Goal: Task Accomplishment & Management: Use online tool/utility

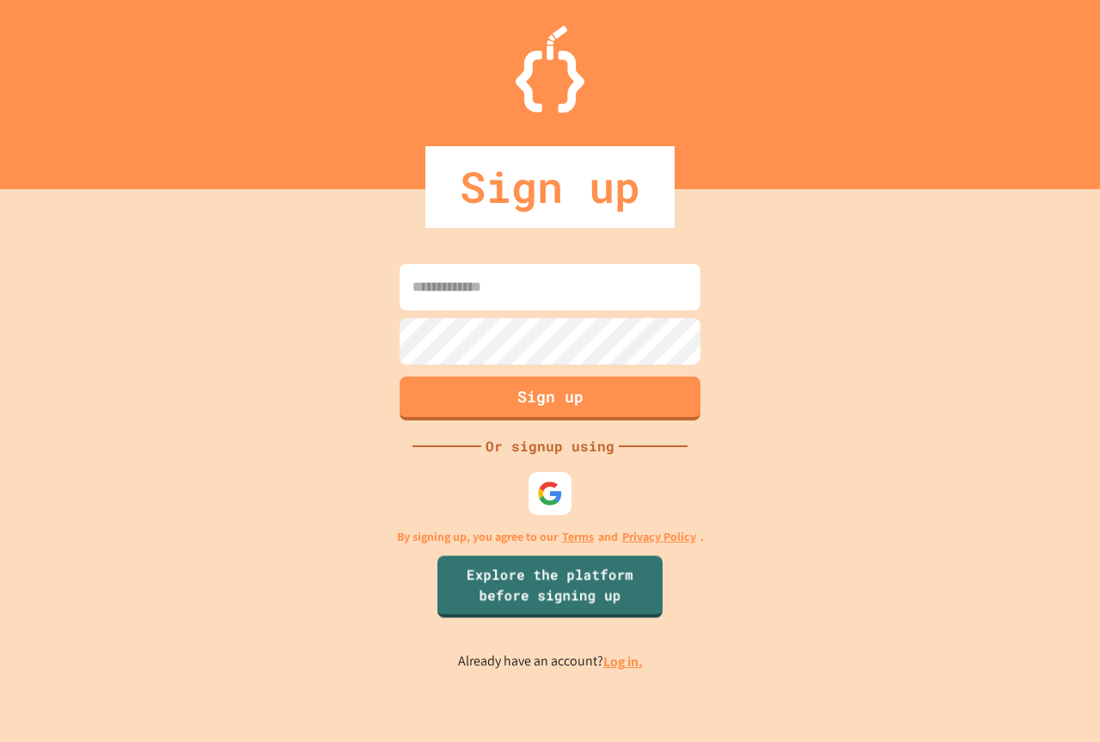
click at [526, 505] on div at bounding box center [550, 494] width 52 height 52
click at [541, 493] on img at bounding box center [550, 494] width 26 height 26
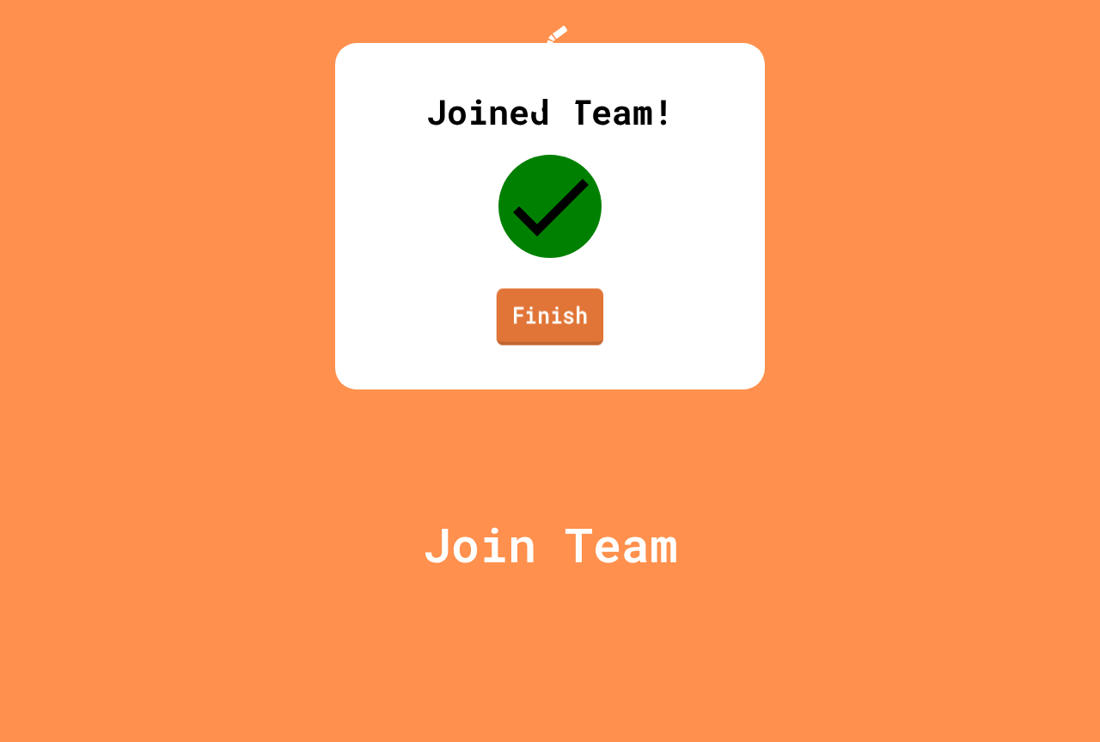
click at [554, 345] on link "Finish" at bounding box center [550, 316] width 107 height 57
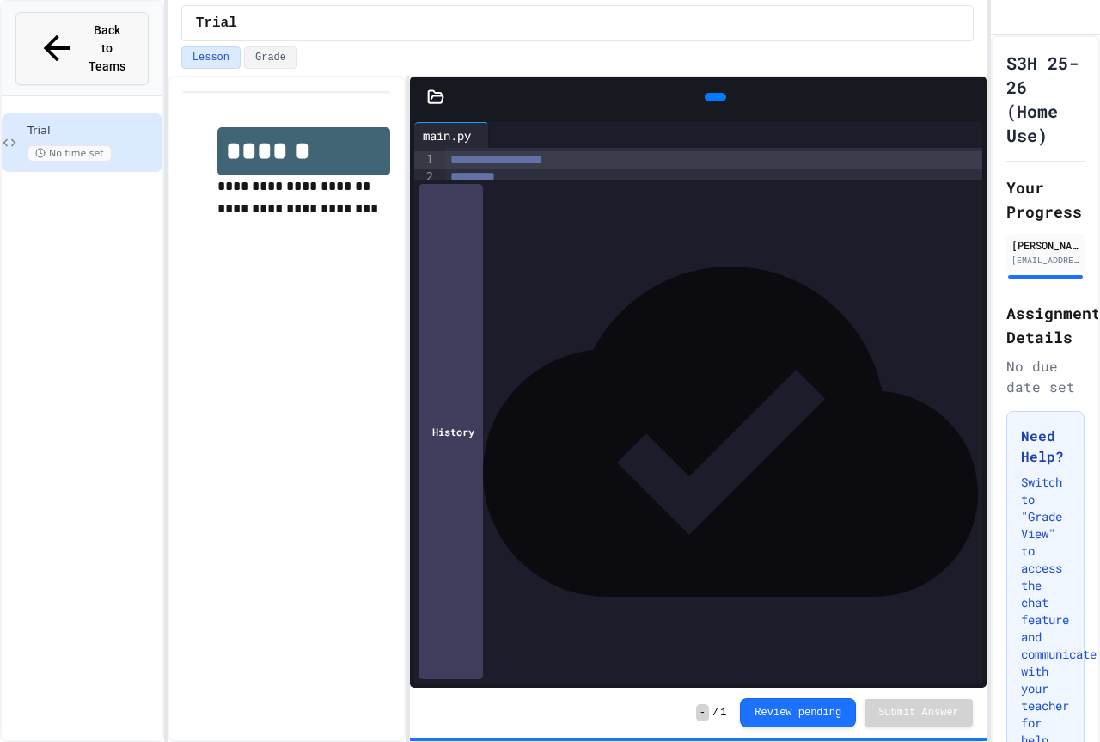
click at [46, 28] on icon at bounding box center [57, 48] width 40 height 40
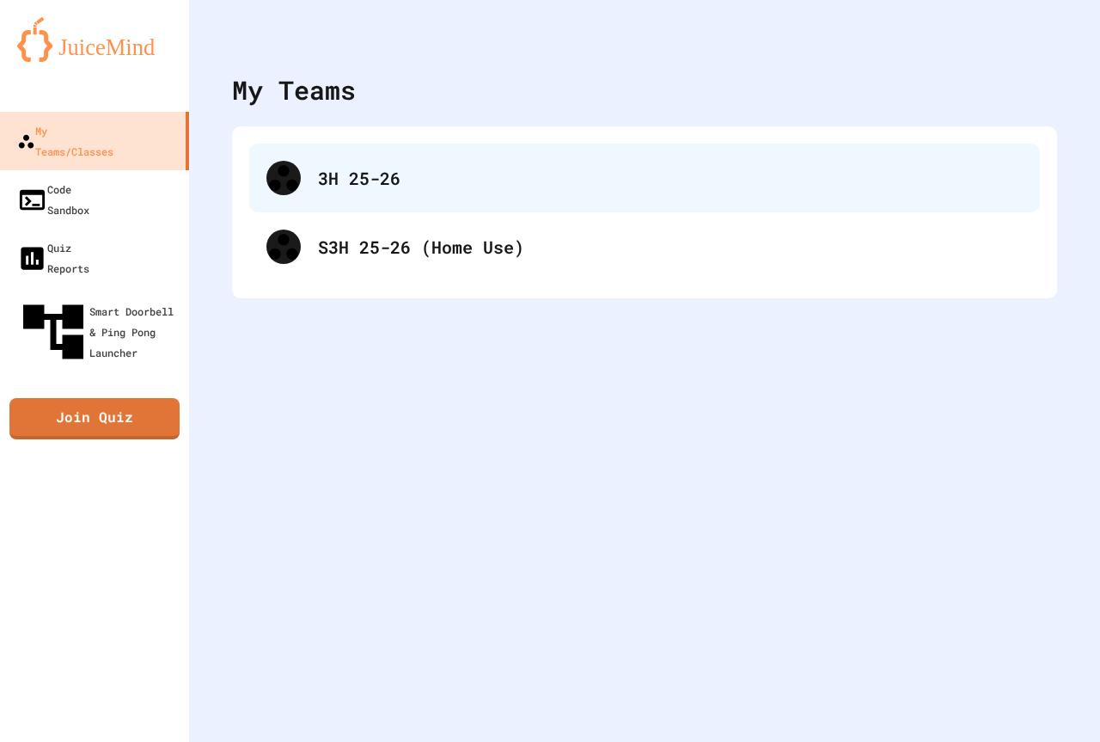
click at [393, 190] on div "3H 25-26" at bounding box center [670, 178] width 705 height 26
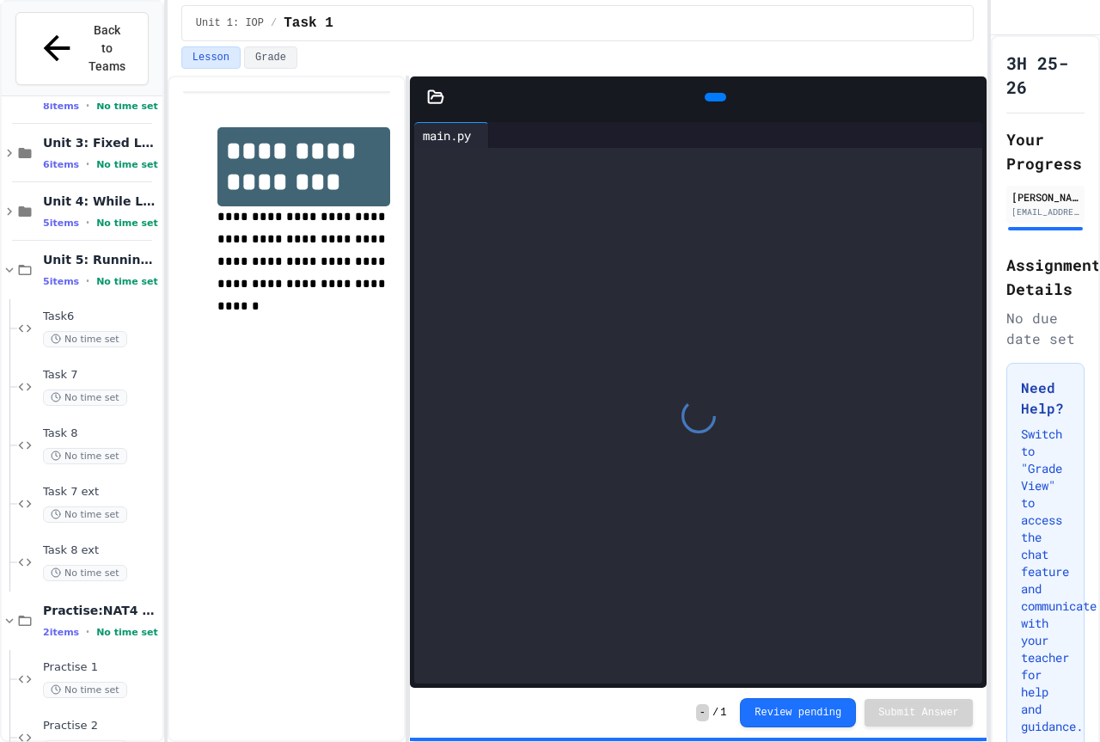
scroll to position [582, 0]
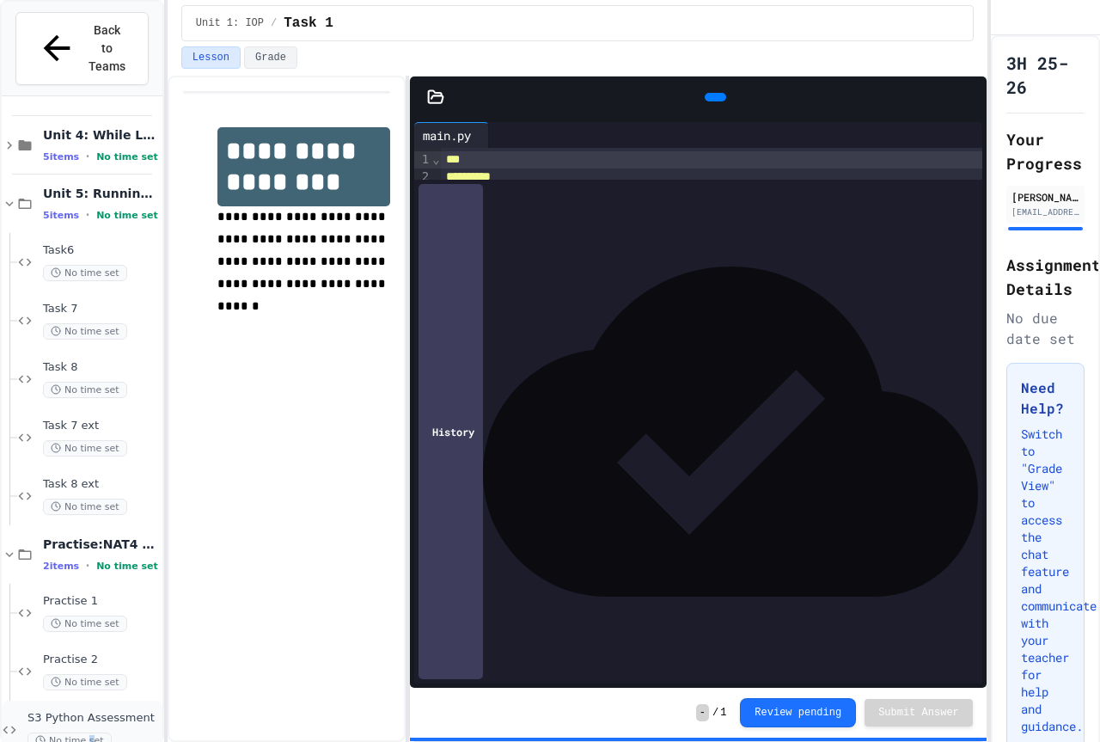
click at [95, 732] on span "No time set" at bounding box center [70, 740] width 84 height 16
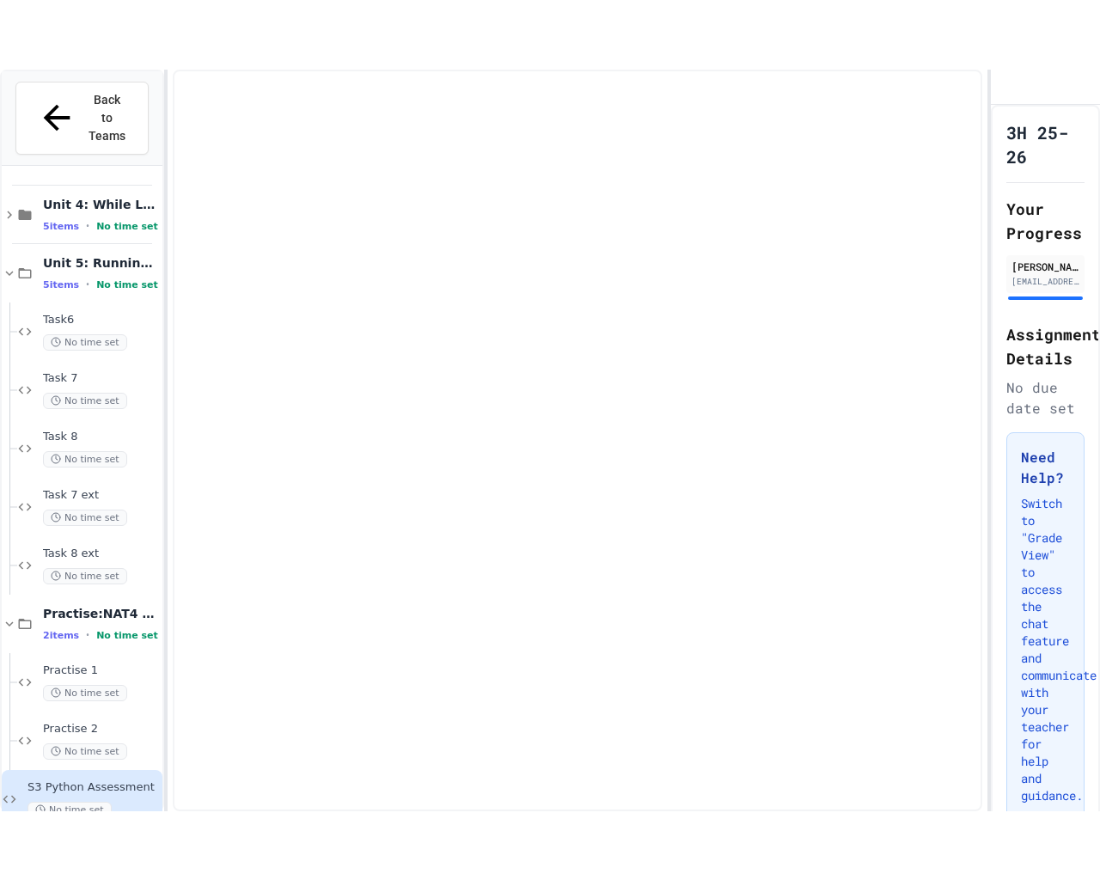
scroll to position [561, 0]
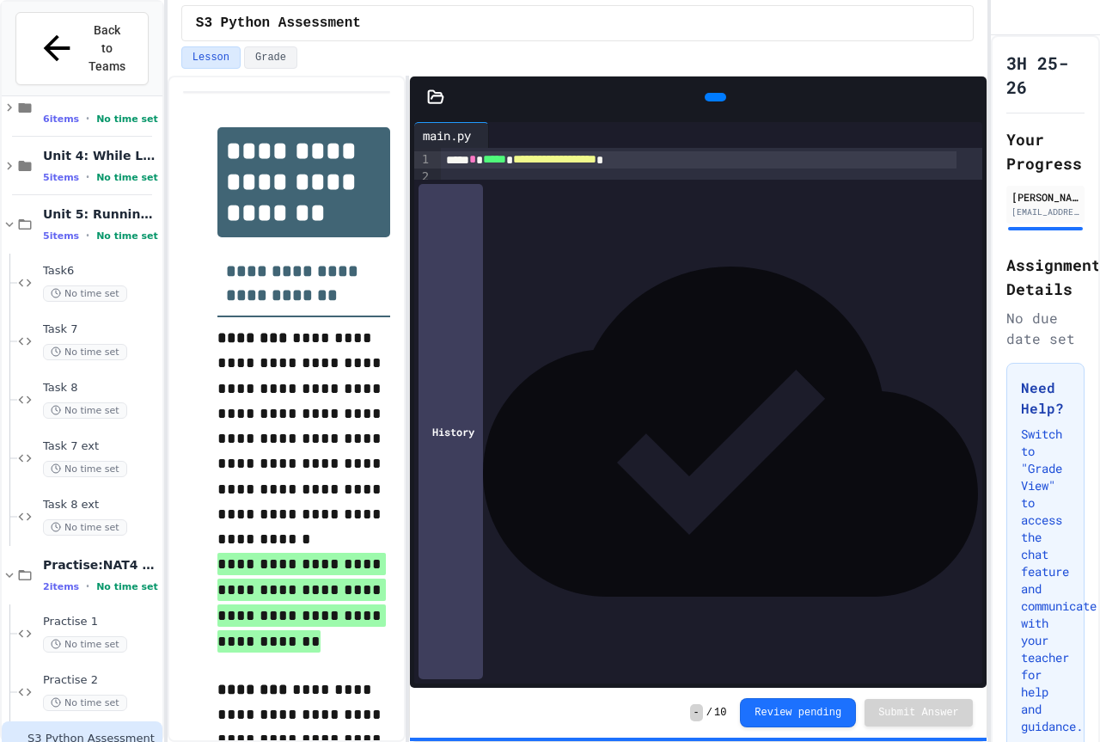
click at [439, 95] on icon at bounding box center [435, 97] width 17 height 17
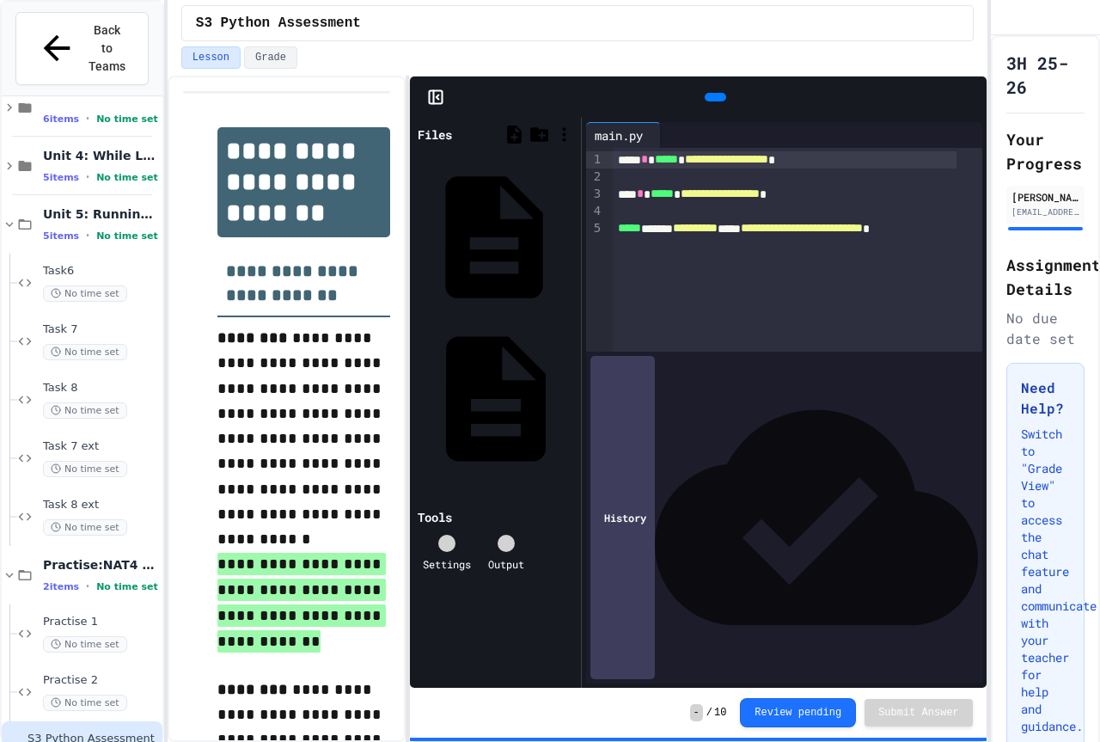
click at [572, 229] on div "level 3" at bounding box center [572, 237] width 0 height 17
click at [572, 392] on div "level 4" at bounding box center [572, 400] width 0 height 17
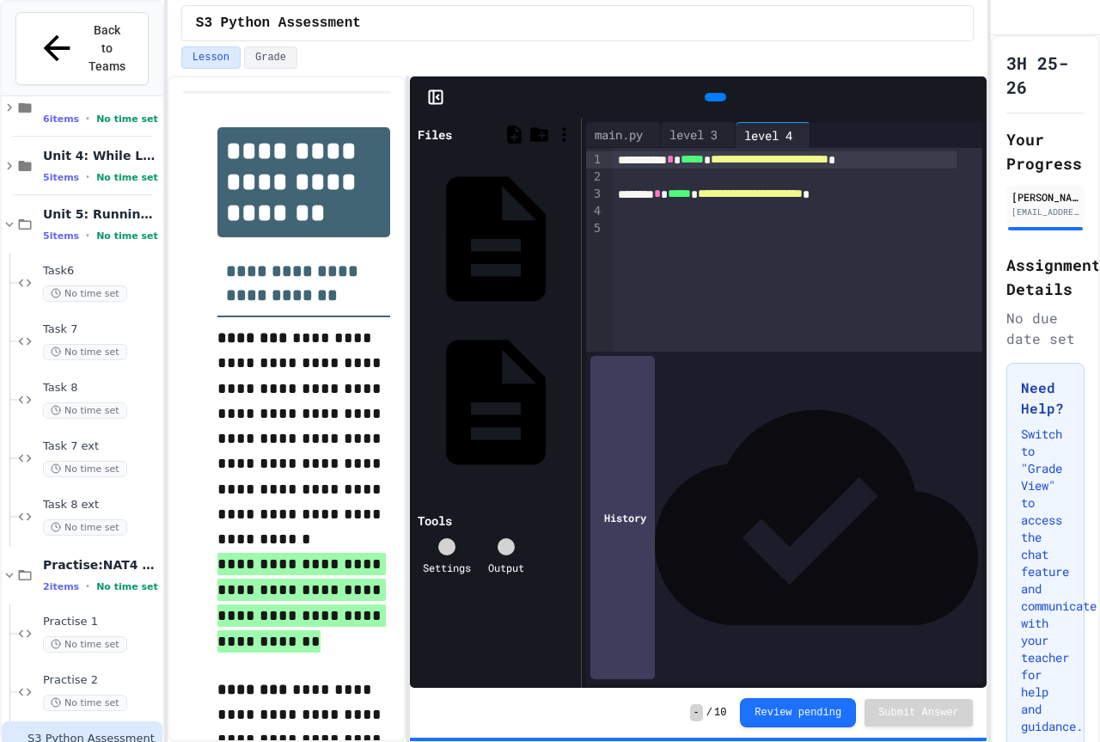
click at [439, 89] on icon at bounding box center [435, 97] width 17 height 17
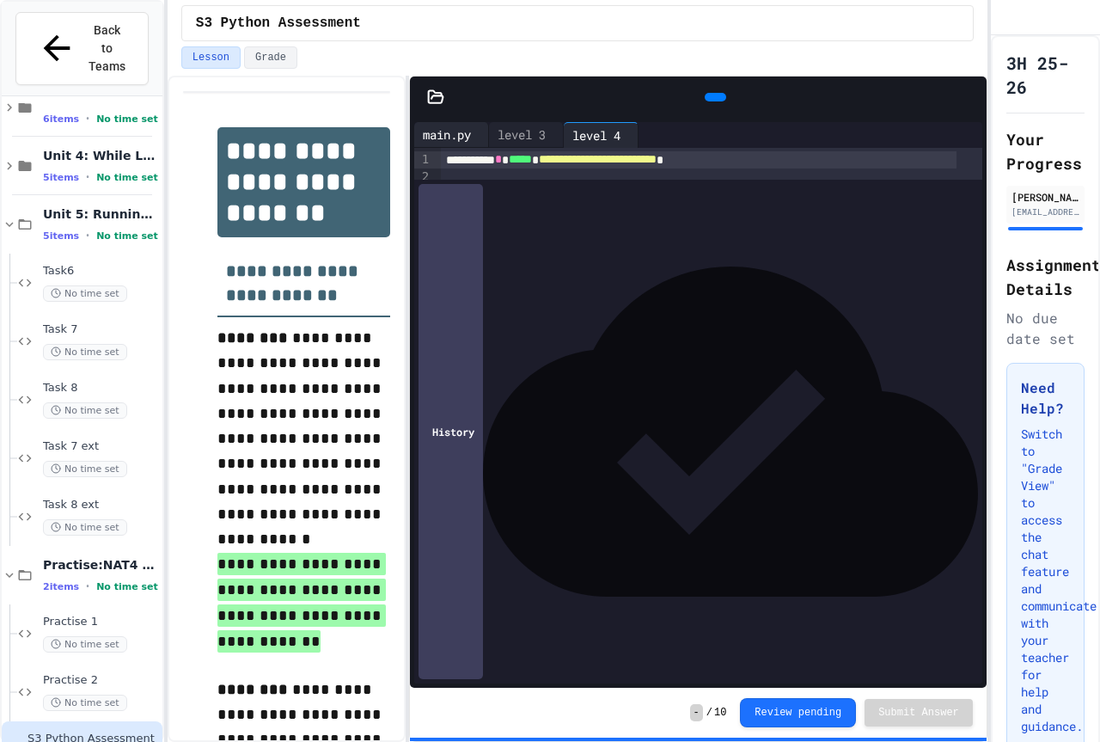
click at [450, 136] on div "main.py" at bounding box center [446, 135] width 65 height 18
click at [538, 133] on div "level 3" at bounding box center [521, 135] width 65 height 18
click at [447, 133] on div "main.py" at bounding box center [446, 135] width 65 height 18
click at [488, 126] on div at bounding box center [484, 135] width 9 height 25
click at [534, 124] on div "level 4" at bounding box center [526, 135] width 75 height 26
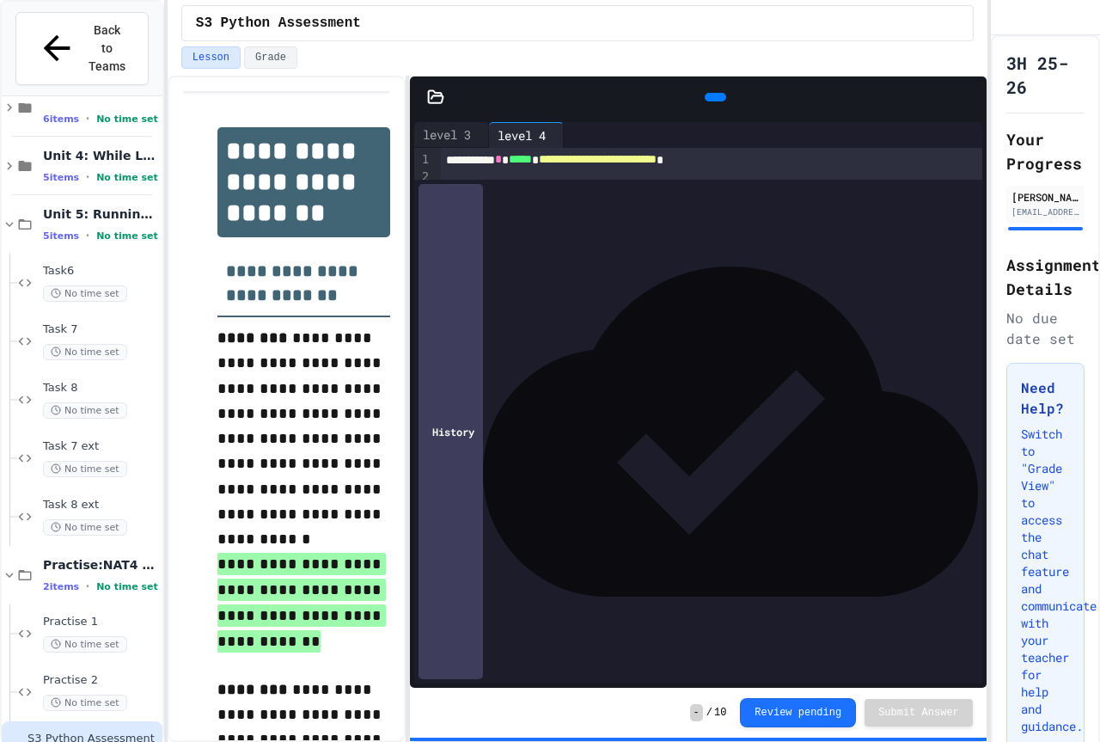
click at [705, 240] on div "**********" at bounding box center [712, 194] width 542 height 92
click at [738, 741] on div at bounding box center [550, 744] width 1100 height 0
drag, startPoint x: 266, startPoint y: 95, endPoint x: 781, endPoint y: 27, distance: 520.3
click at [781, 27] on div "S3 Python Assessment" at bounding box center [577, 23] width 763 height 21
click at [987, 487] on div "**********" at bounding box center [550, 371] width 1100 height 742
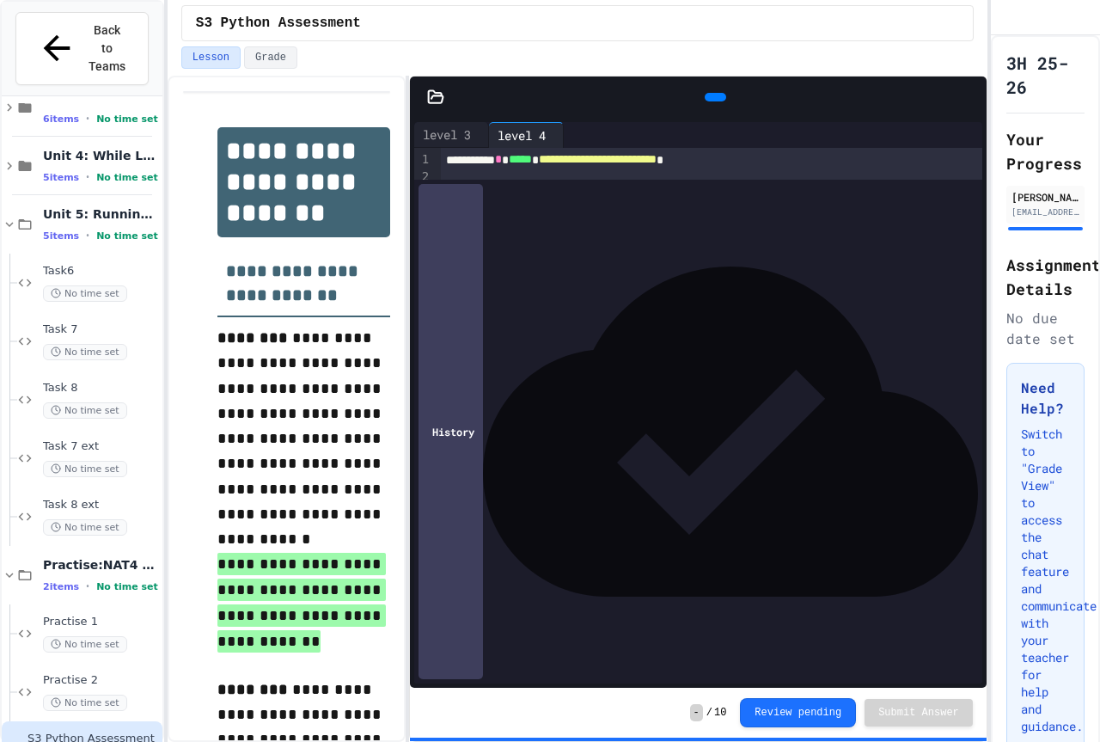
click at [0, 29] on div "Back to Teams Recap 8 items • No time set Unit 3: Fixed Loops 6 items • No time…" at bounding box center [82, 371] width 164 height 742
click at [0, 631] on div "Back to Teams Recap 8 items • No time set Unit 3: Fixed Loops 6 items • No time…" at bounding box center [82, 371] width 164 height 742
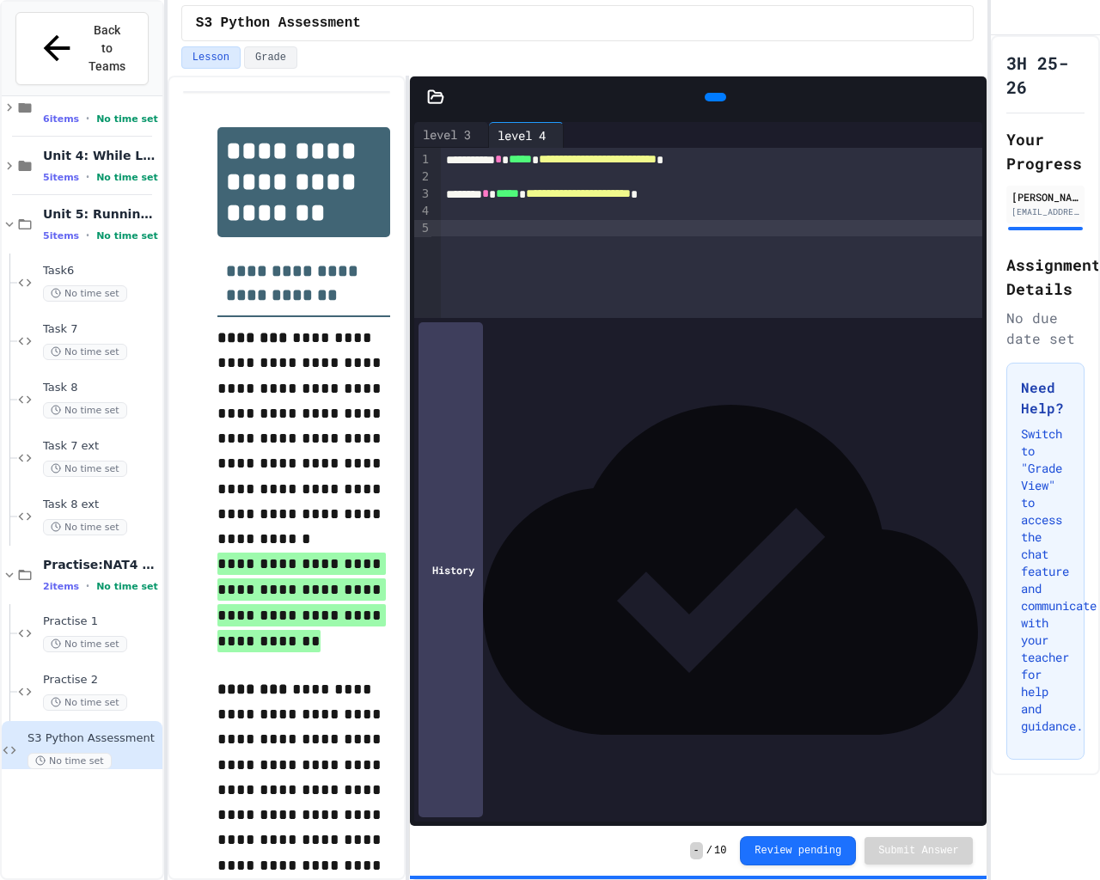
scroll to position [444, 0]
